Goal: Use online tool/utility: Utilize a website feature to perform a specific function

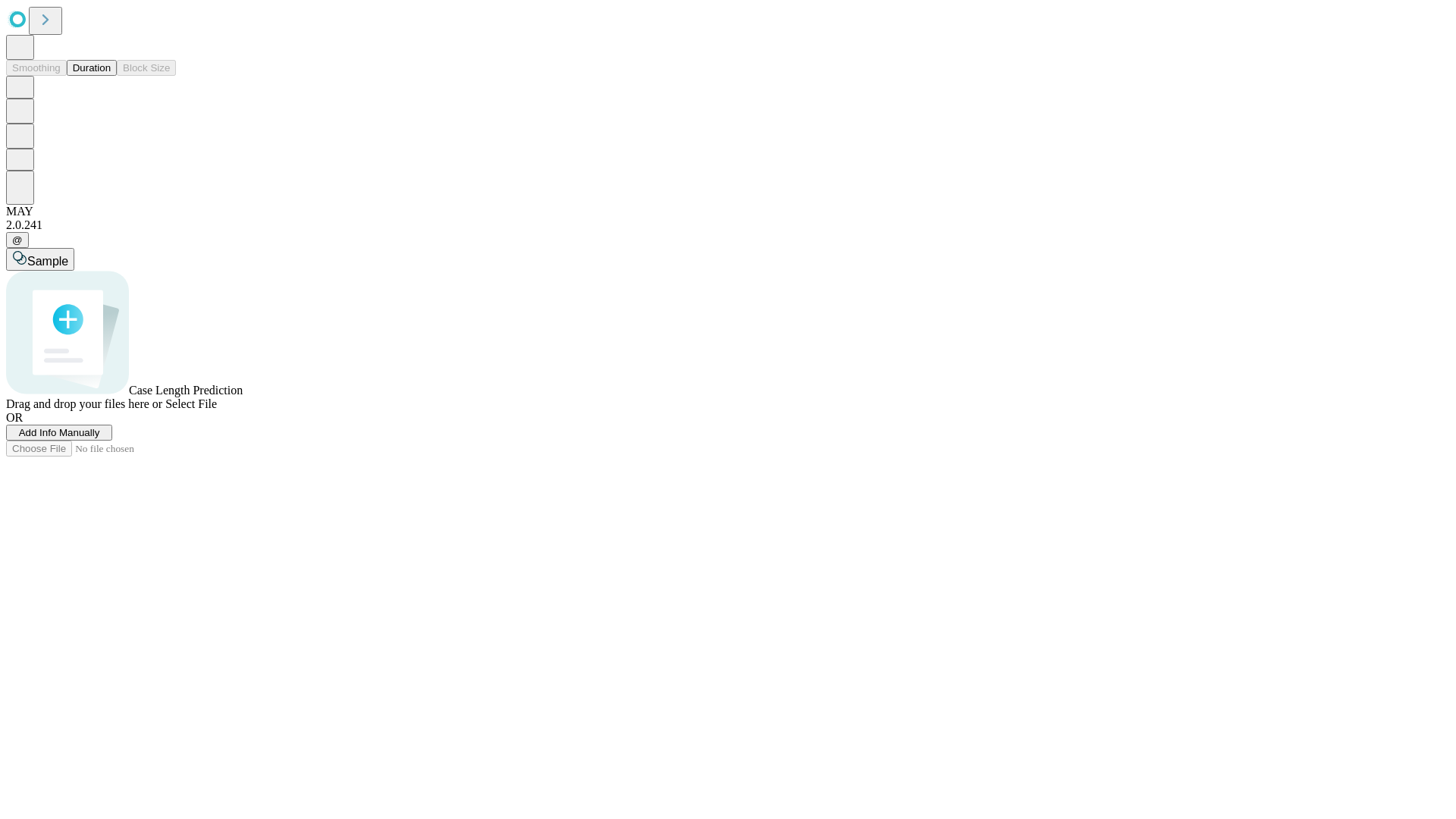
click at [111, 76] on button "Duration" at bounding box center [92, 68] width 50 height 16
click at [101, 438] on span "Add Info Manually" at bounding box center [59, 432] width 81 height 11
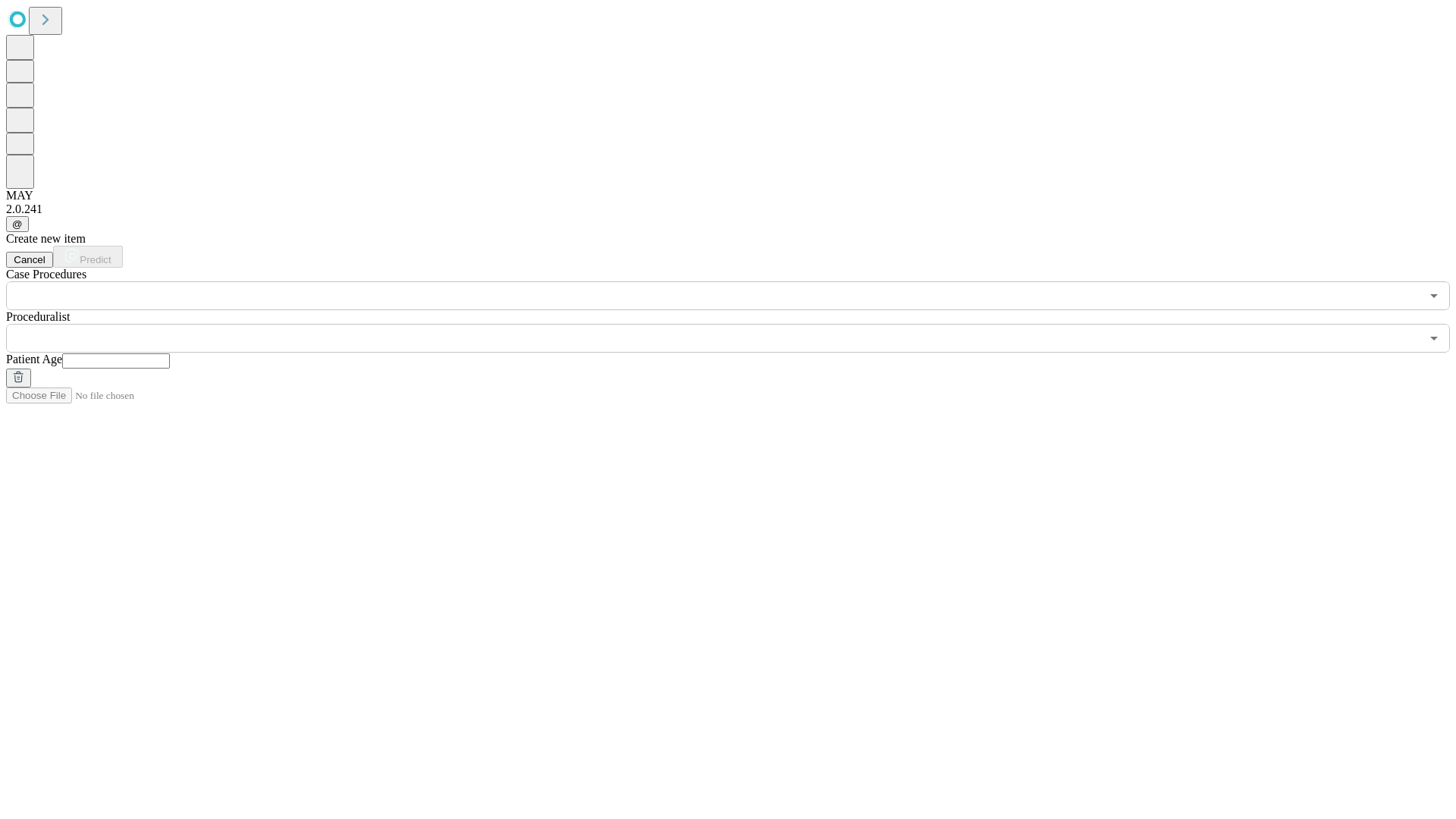
click at [169, 353] on input "text" at bounding box center [116, 361] width 108 height 15
type input "***"
click at [739, 323] on input "text" at bounding box center [713, 338] width 1415 height 29
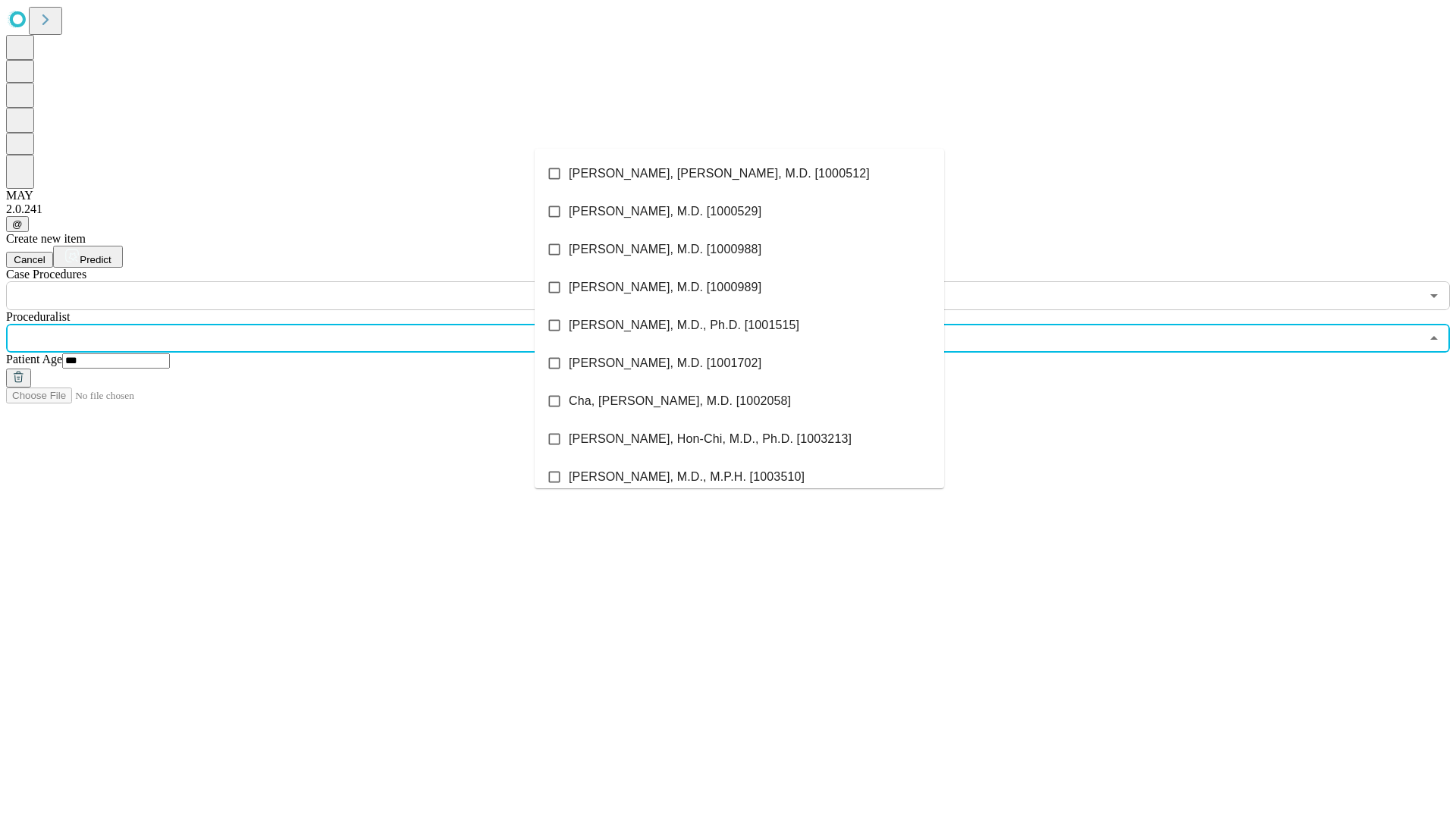
click at [739, 173] on li "[PERSON_NAME], [PERSON_NAME], M.D. [1000512]" at bounding box center [740, 174] width 410 height 38
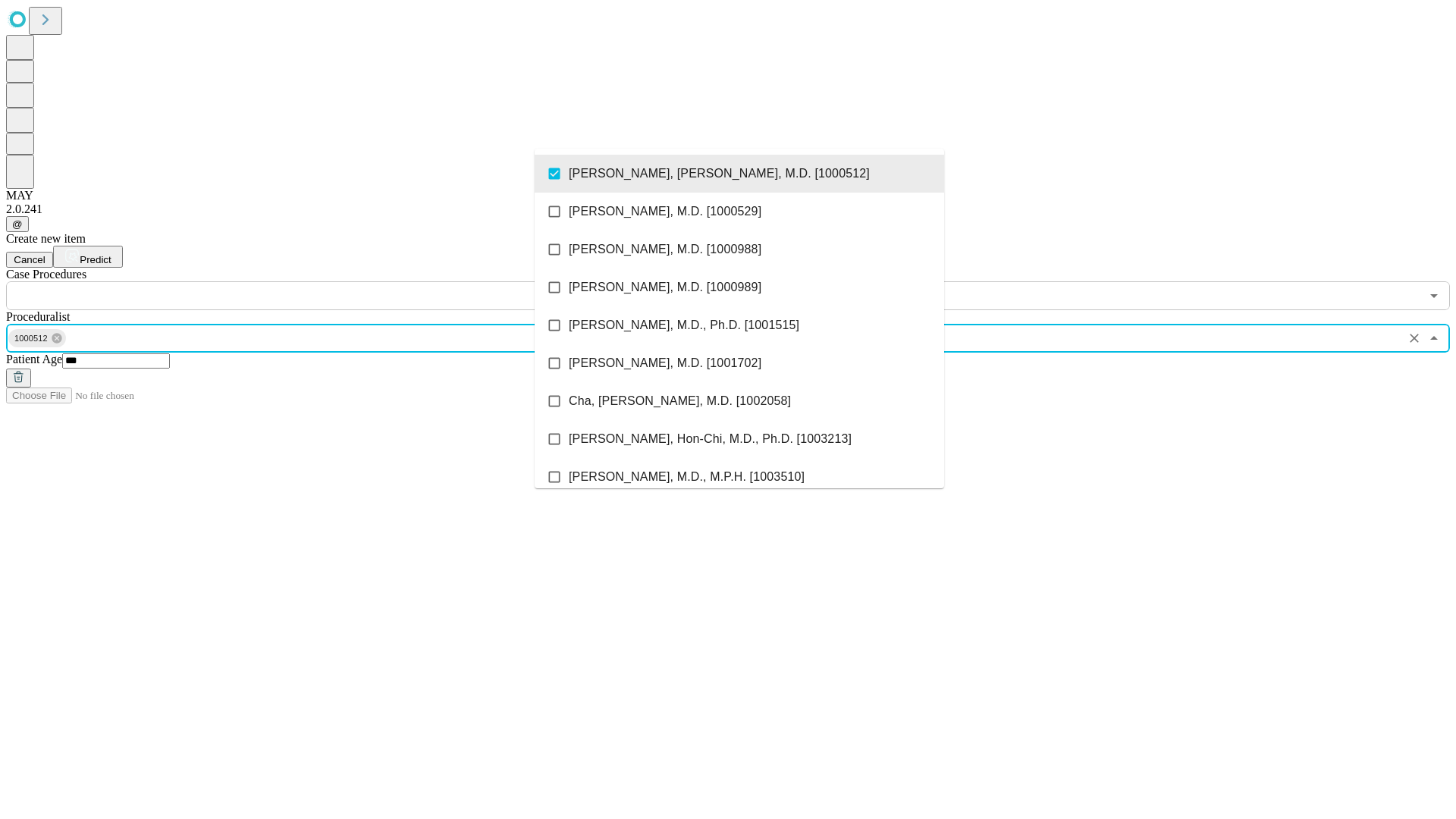
click at [319, 281] on input "text" at bounding box center [713, 296] width 1415 height 29
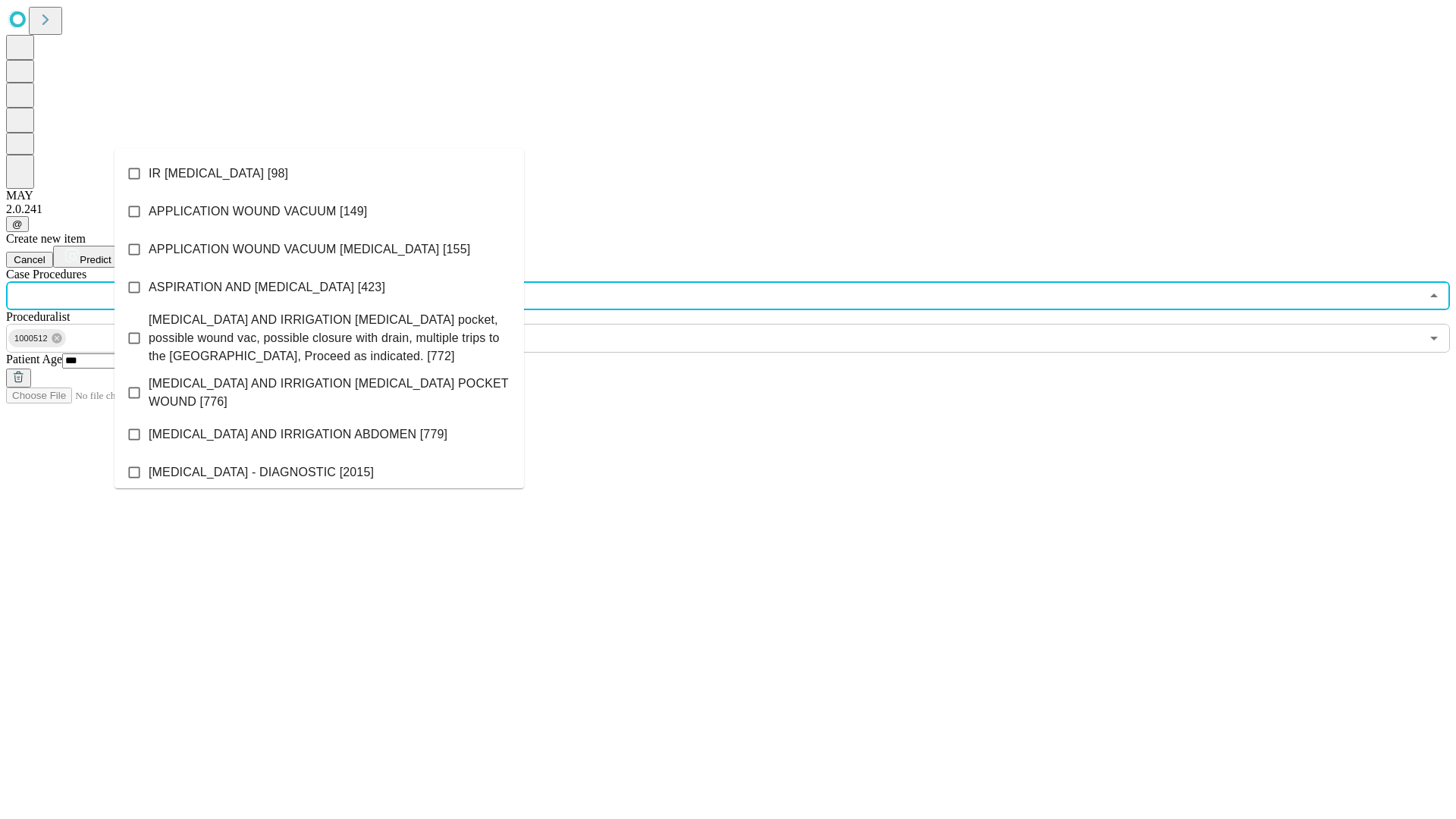
click at [320, 173] on li "IR [MEDICAL_DATA] [98]" at bounding box center [320, 174] width 410 height 38
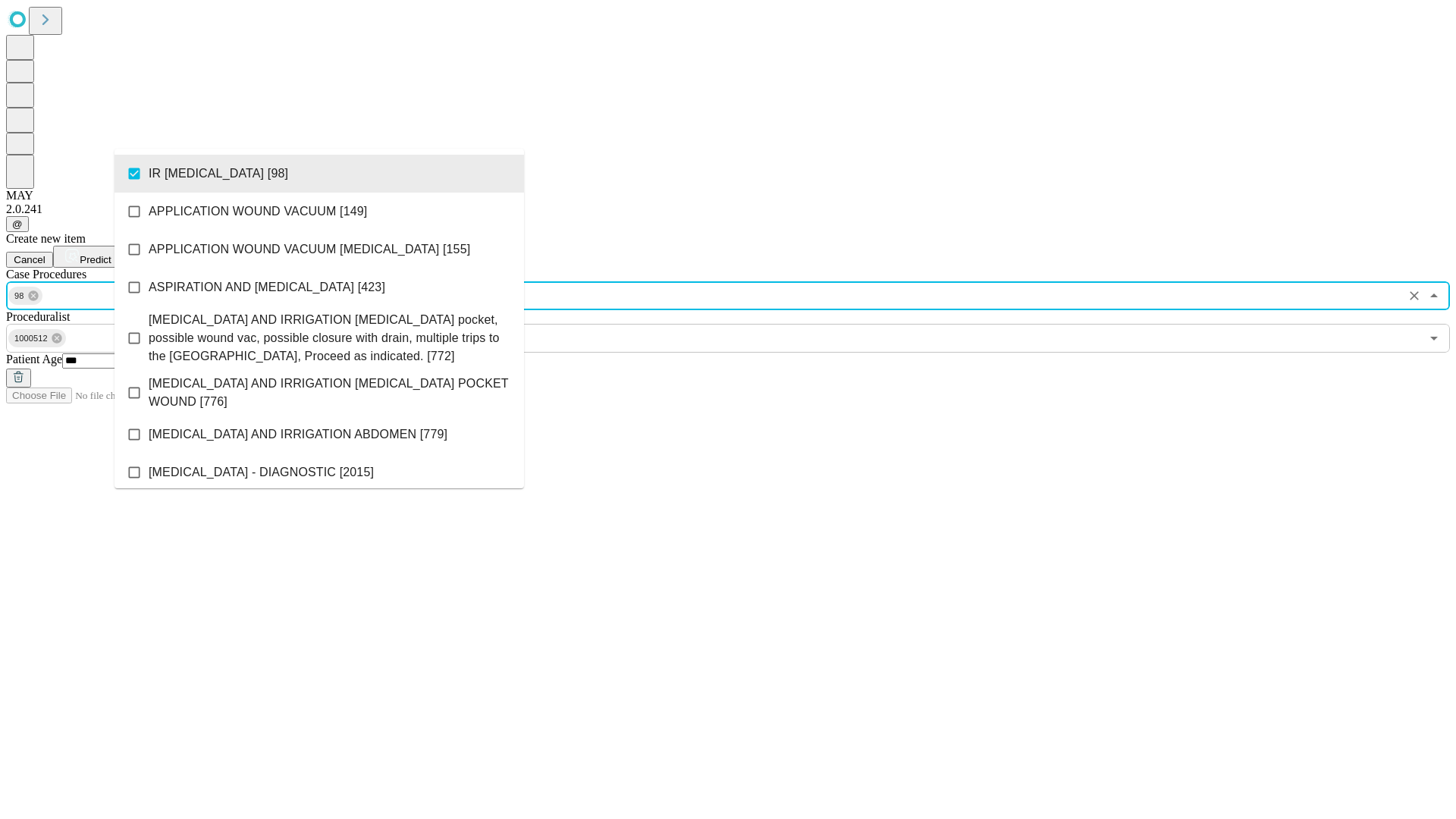
click at [111, 254] on span "Predict" at bounding box center [95, 259] width 31 height 11
